Goal: Task Accomplishment & Management: Use online tool/utility

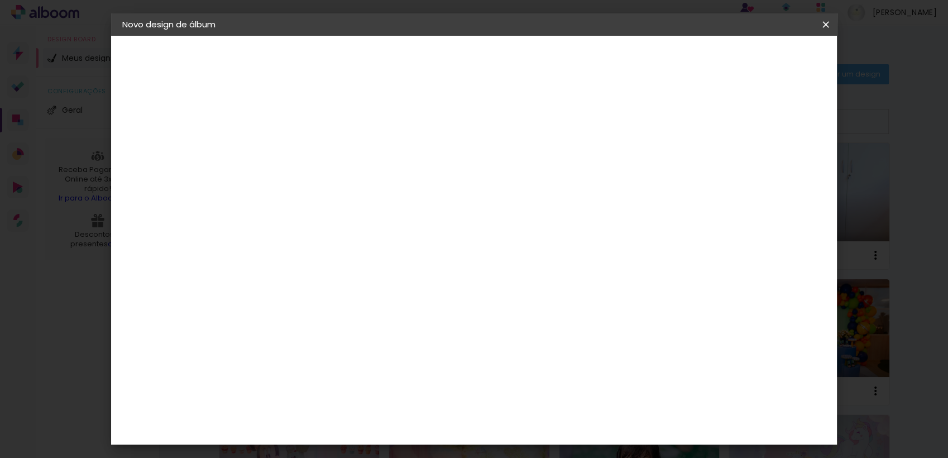
click at [823, 26] on iron-icon at bounding box center [825, 24] width 13 height 11
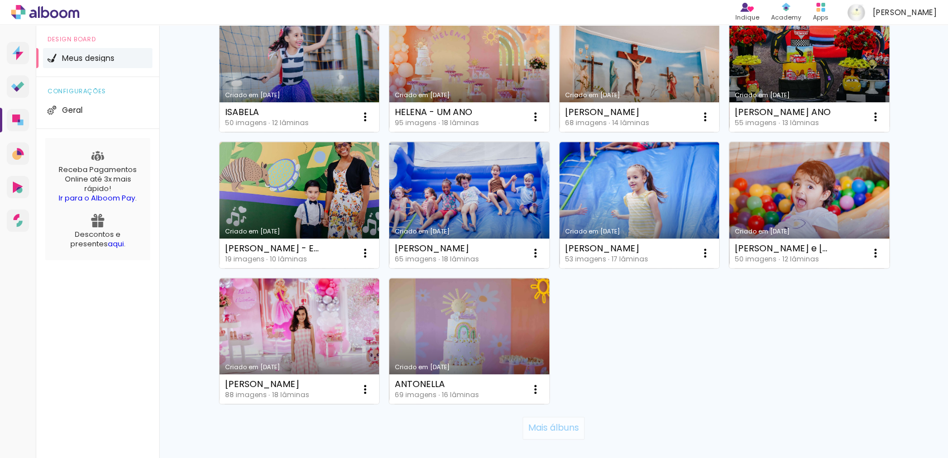
scroll to position [682, 0]
click at [0, 0] on slot "Mais álbuns" at bounding box center [0, 0] width 0 height 0
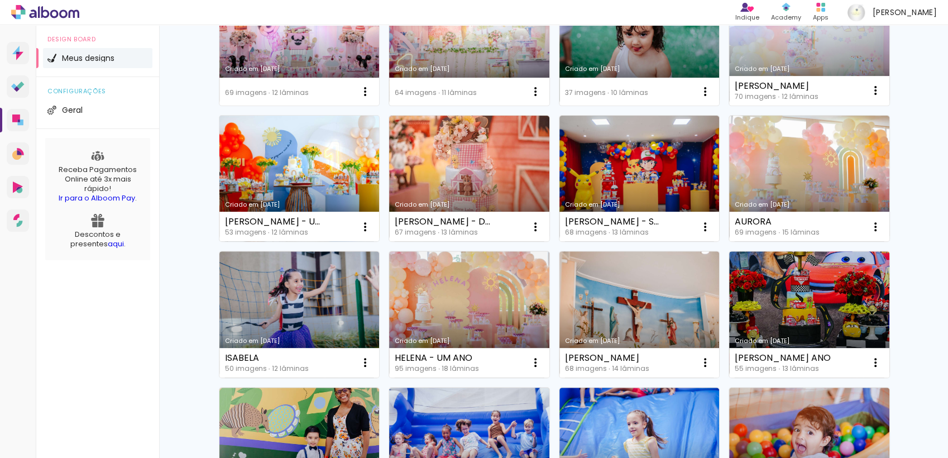
scroll to position [435, 0]
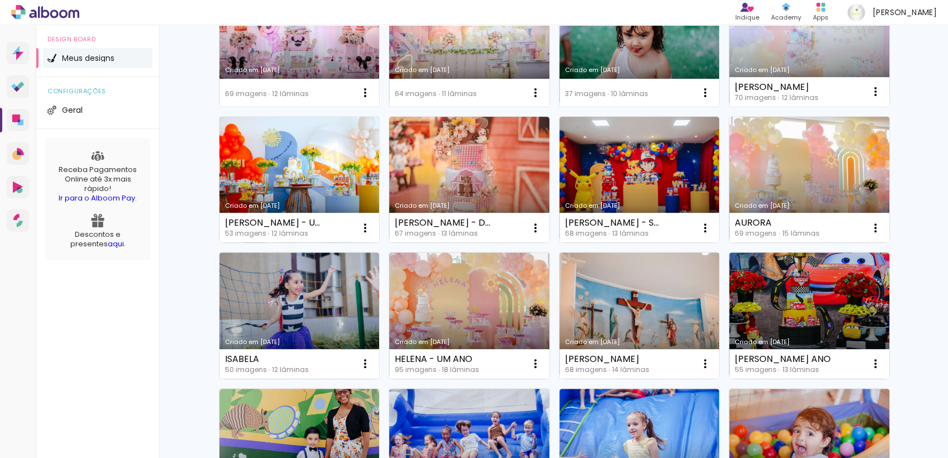
click at [331, 171] on link "Criado em [DATE]" at bounding box center [300, 180] width 160 height 126
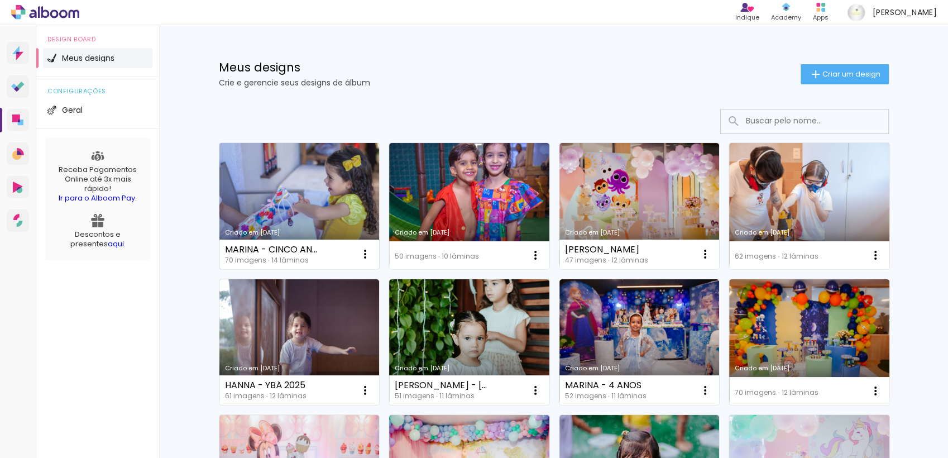
click at [306, 222] on link "Criado em [DATE]" at bounding box center [300, 206] width 160 height 126
